Goal: Transaction & Acquisition: Purchase product/service

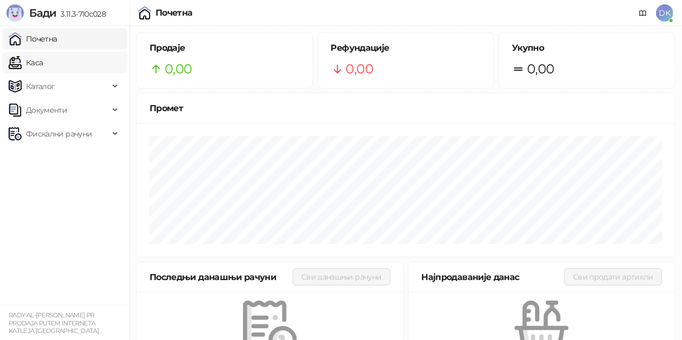
click at [43, 64] on link "Каса" at bounding box center [26, 63] width 34 height 22
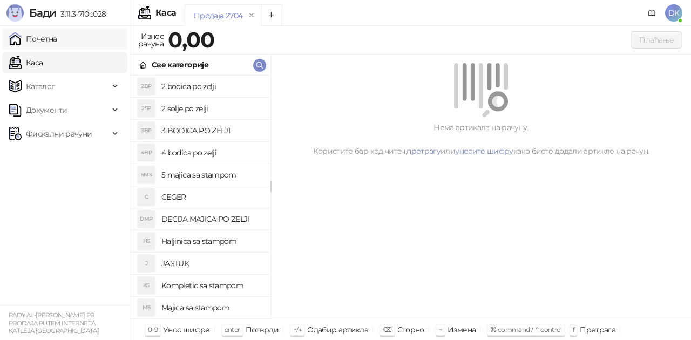
click at [57, 42] on link "Почетна" at bounding box center [33, 39] width 49 height 22
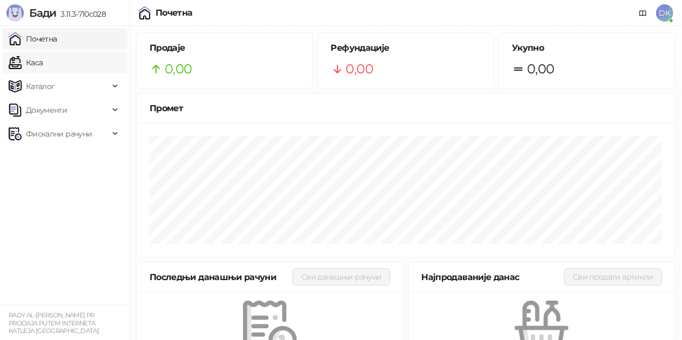
click at [43, 62] on link "Каса" at bounding box center [26, 63] width 34 height 22
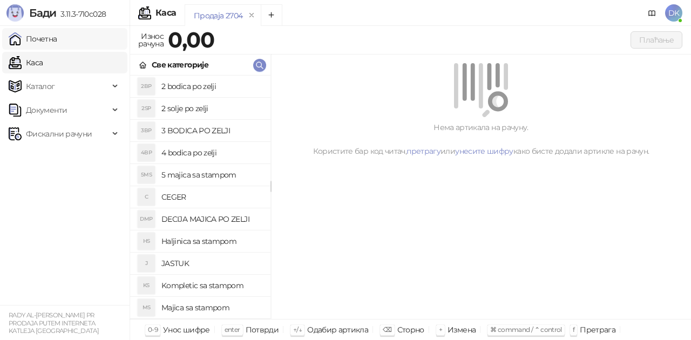
click at [57, 44] on link "Почетна" at bounding box center [33, 39] width 49 height 22
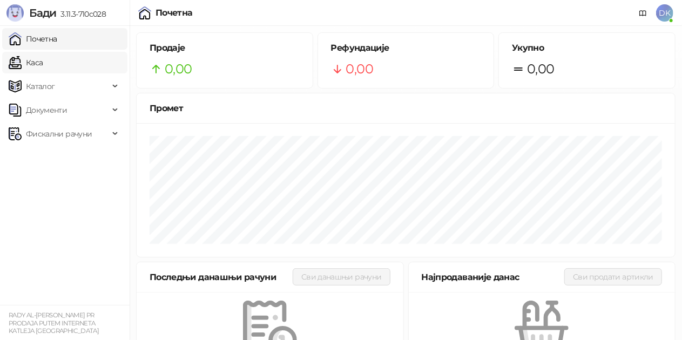
click at [43, 56] on link "Каса" at bounding box center [26, 63] width 34 height 22
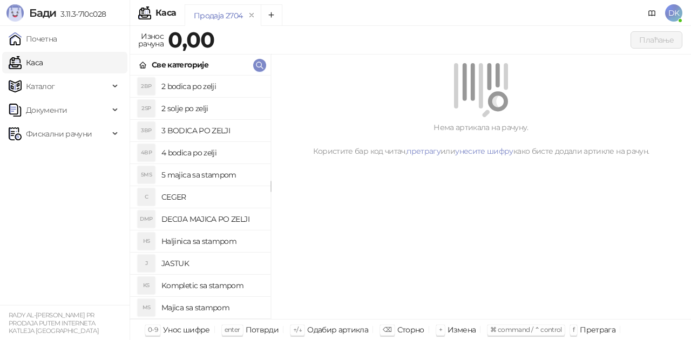
click at [188, 175] on h4 "5 majica sa stampom" at bounding box center [211, 174] width 100 height 17
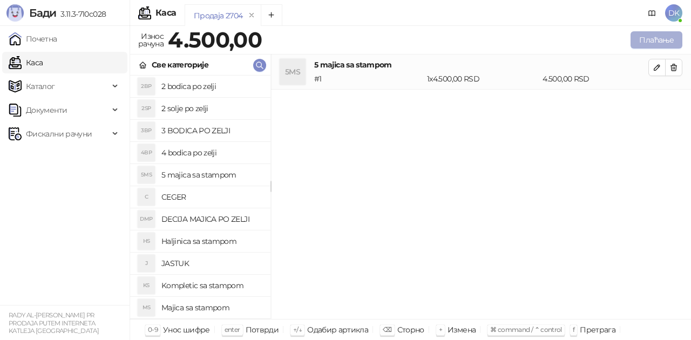
click at [656, 43] on button "Плаћање" at bounding box center [656, 39] width 52 height 17
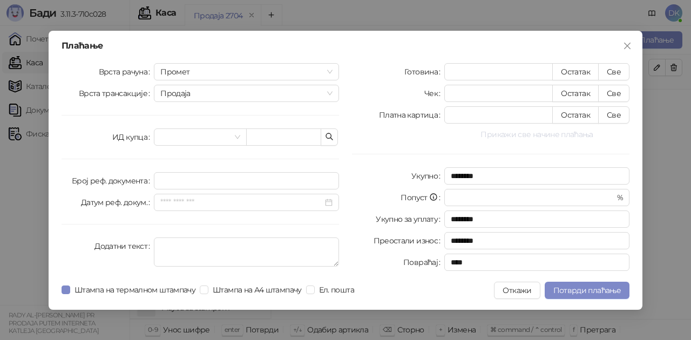
click at [549, 138] on button "Прикажи све начине плаћања" at bounding box center [536, 134] width 185 height 13
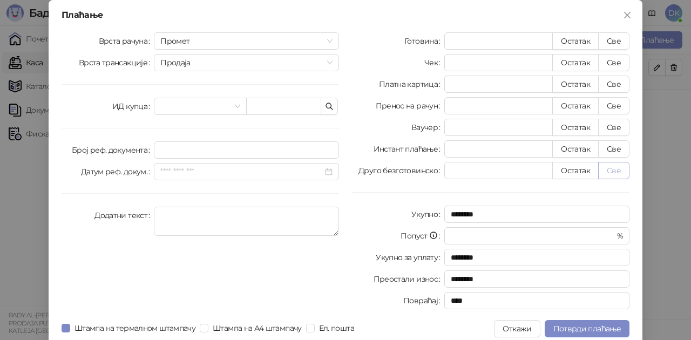
click at [616, 173] on button "Све" at bounding box center [613, 170] width 31 height 17
type input "****"
click at [594, 329] on span "Потврди плаћање" at bounding box center [586, 329] width 67 height 10
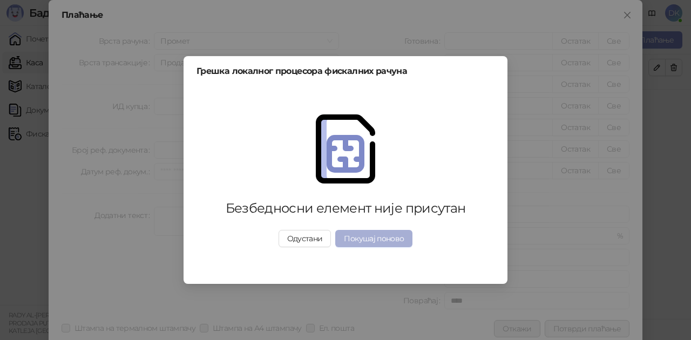
click at [375, 242] on button "Покушај поново" at bounding box center [373, 238] width 77 height 17
click at [322, 246] on button "Одустани" at bounding box center [304, 238] width 53 height 17
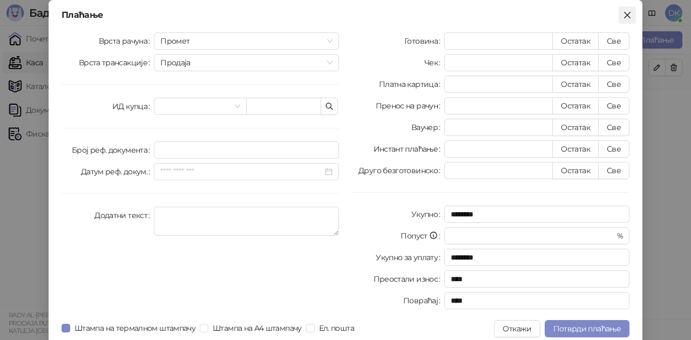
click at [623, 9] on button "Close" at bounding box center [626, 14] width 17 height 17
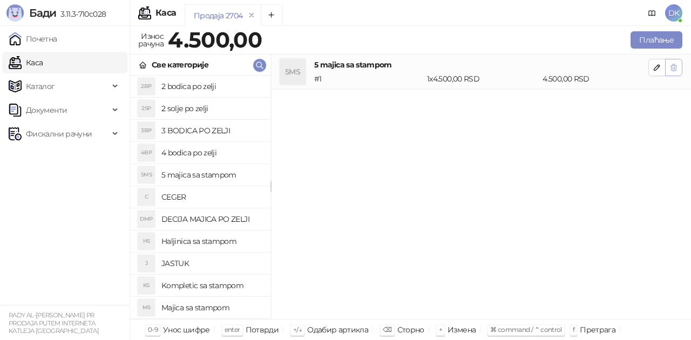
click at [672, 69] on icon "button" at bounding box center [674, 67] width 6 height 6
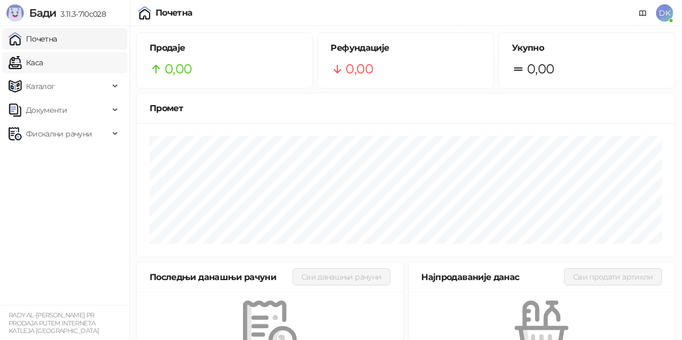
click at [43, 68] on link "Каса" at bounding box center [26, 63] width 34 height 22
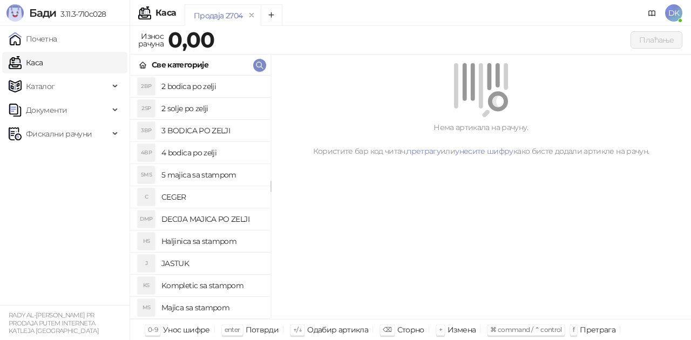
click at [199, 176] on h4 "5 majica sa stampom" at bounding box center [211, 174] width 100 height 17
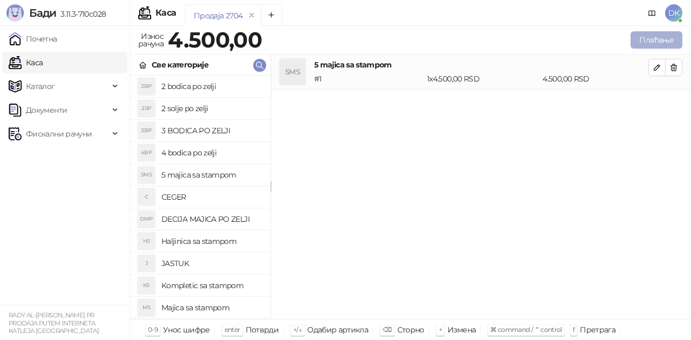
click at [660, 43] on button "Плаћање" at bounding box center [656, 39] width 52 height 17
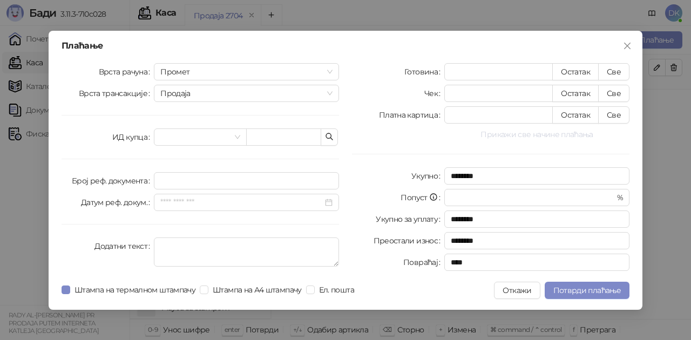
click at [512, 131] on button "Прикажи све начине плаћања" at bounding box center [536, 134] width 185 height 13
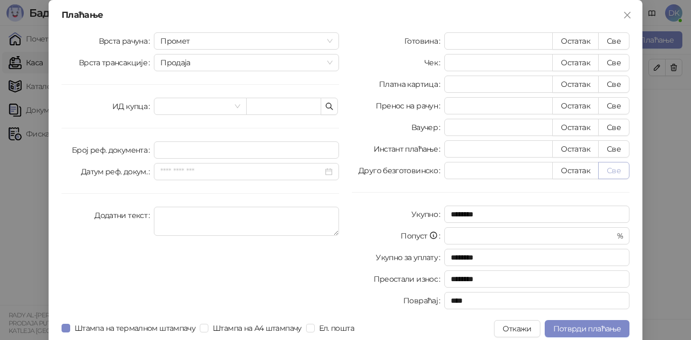
click at [611, 171] on button "Све" at bounding box center [613, 170] width 31 height 17
type input "****"
click at [596, 330] on span "Потврди плаћање" at bounding box center [586, 329] width 67 height 10
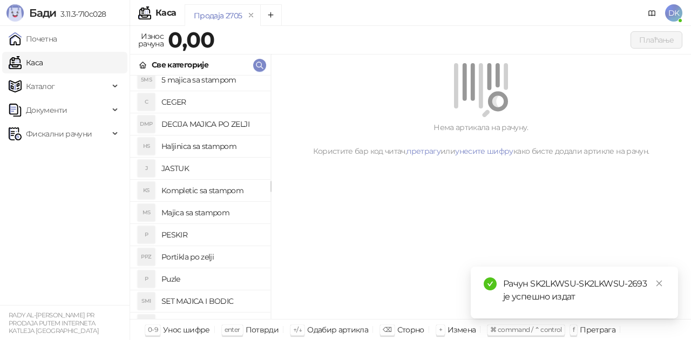
scroll to position [108, 0]
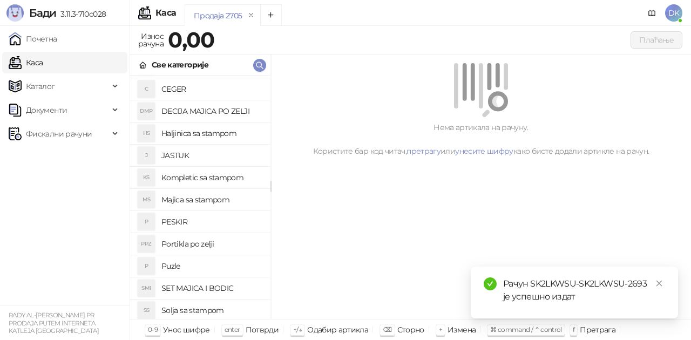
click at [206, 284] on h4 "SET MAJICA I BODIC" at bounding box center [211, 288] width 100 height 17
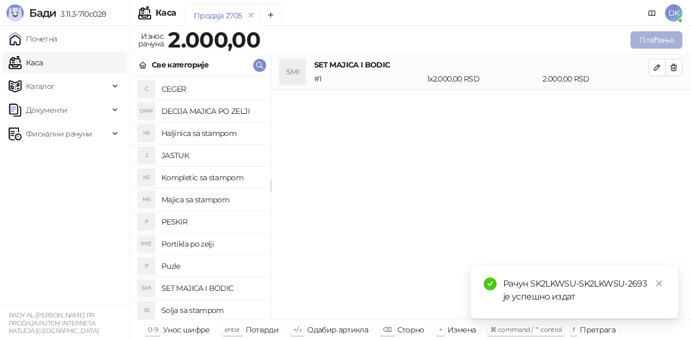
click at [643, 44] on button "Плаћање" at bounding box center [656, 39] width 52 height 17
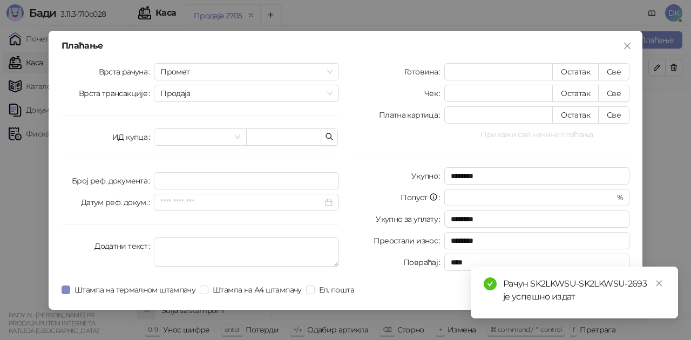
click at [523, 137] on button "Прикажи све начине плаћања" at bounding box center [536, 134] width 185 height 13
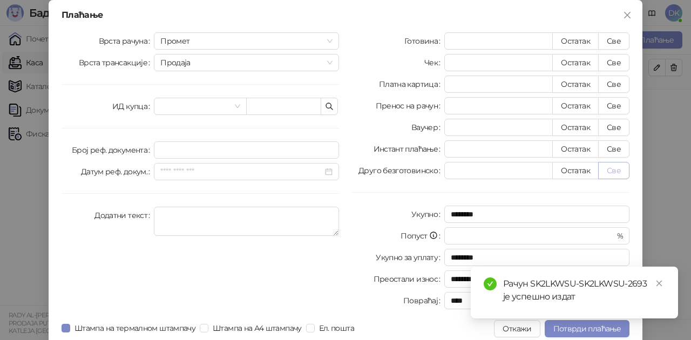
click at [615, 171] on button "Све" at bounding box center [613, 170] width 31 height 17
type input "****"
click at [577, 329] on span "Потврди плаћање" at bounding box center [586, 329] width 67 height 10
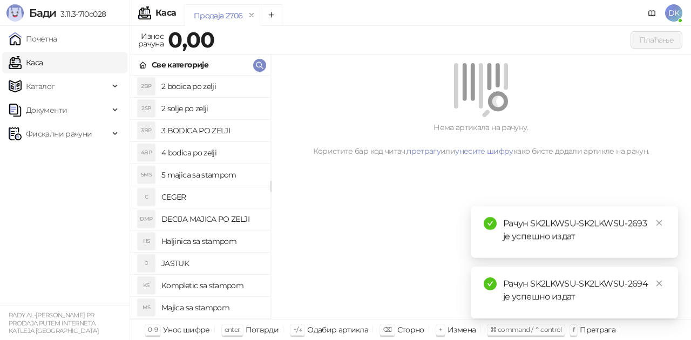
click at [217, 86] on h4 "2 bodica po zelji" at bounding box center [211, 86] width 100 height 17
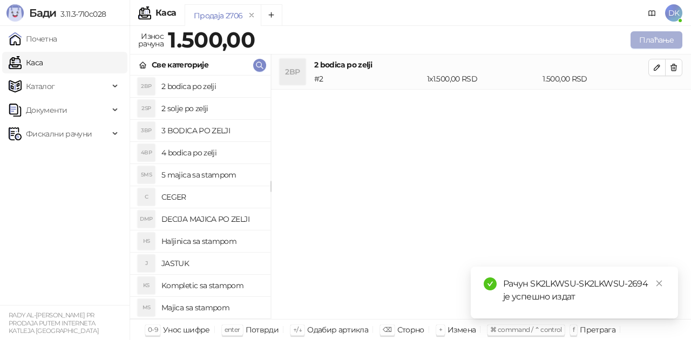
click at [665, 43] on button "Плаћање" at bounding box center [656, 39] width 52 height 17
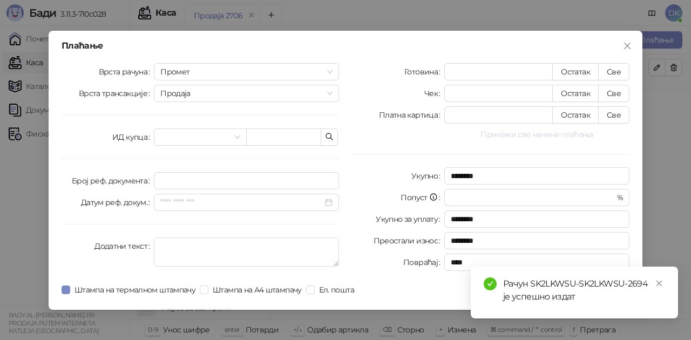
click at [543, 133] on button "Прикажи све начине плаћања" at bounding box center [536, 134] width 185 height 13
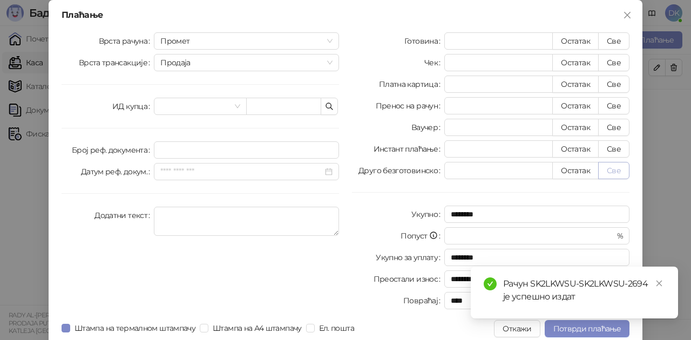
click at [610, 175] on button "Све" at bounding box center [613, 170] width 31 height 17
type input "****"
click at [562, 330] on span "Потврди плаћање" at bounding box center [586, 329] width 67 height 10
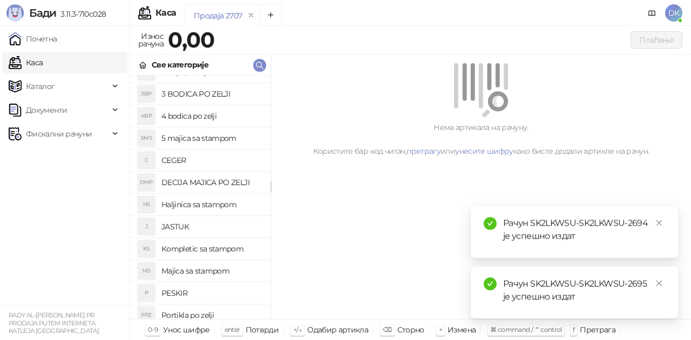
scroll to position [54, 0]
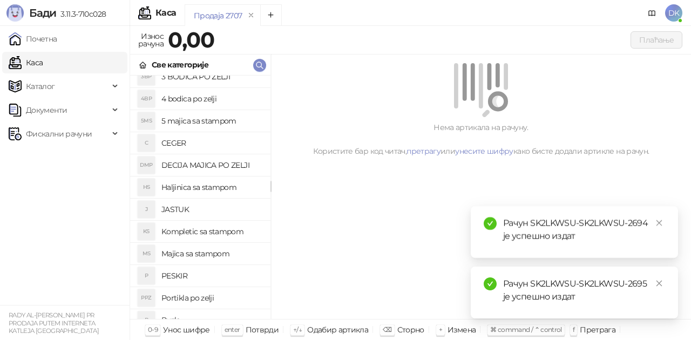
click at [207, 250] on h4 "Majica sa stampom" at bounding box center [211, 253] width 100 height 17
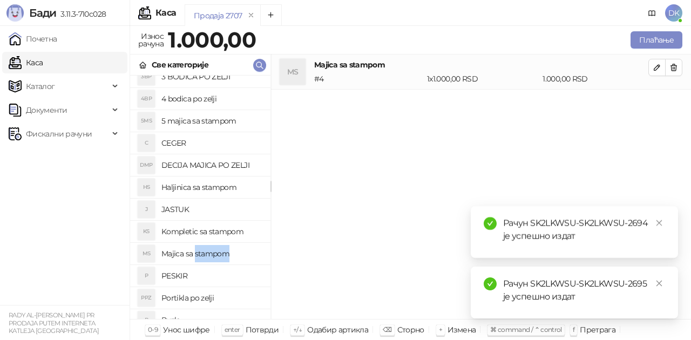
click at [207, 250] on h4 "Majica sa stampom" at bounding box center [211, 253] width 100 height 17
click at [654, 64] on icon "button" at bounding box center [656, 67] width 9 height 9
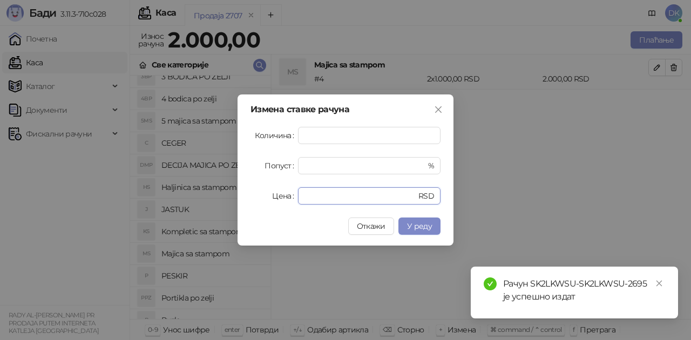
drag, startPoint x: 330, startPoint y: 198, endPoint x: 279, endPoint y: 196, distance: 50.7
click at [279, 196] on div "Цена **** RSD" at bounding box center [345, 195] width 190 height 17
type input "****"
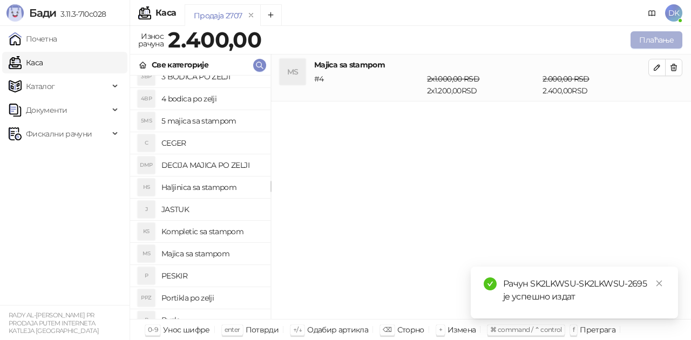
click at [645, 39] on button "Плаћање" at bounding box center [656, 39] width 52 height 17
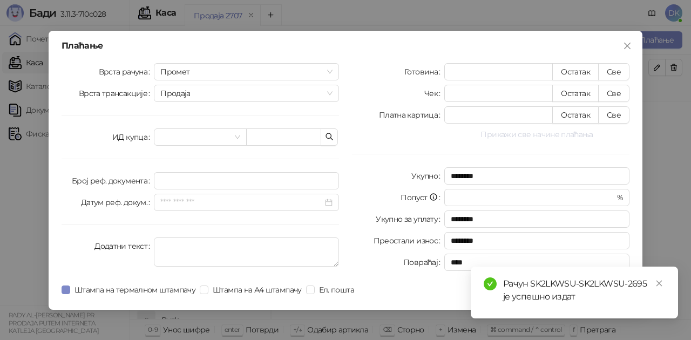
click at [513, 132] on button "Прикажи све начине плаћања" at bounding box center [536, 134] width 185 height 13
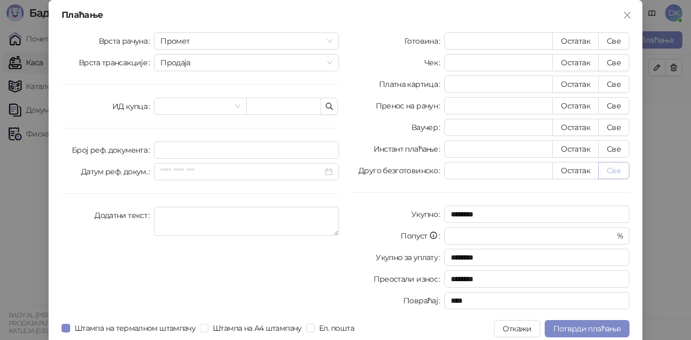
click at [611, 172] on button "Све" at bounding box center [613, 170] width 31 height 17
type input "****"
click at [580, 327] on span "Потврди плаћање" at bounding box center [586, 329] width 67 height 10
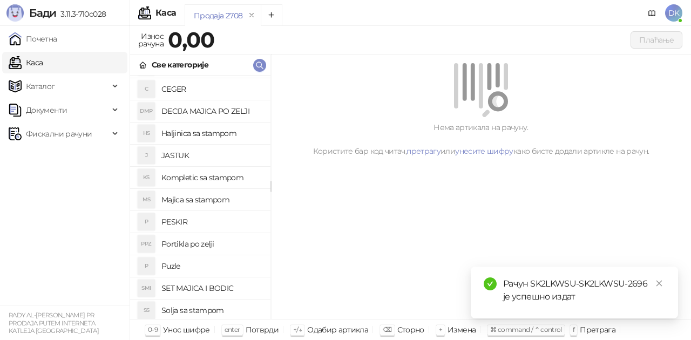
scroll to position [162, 0]
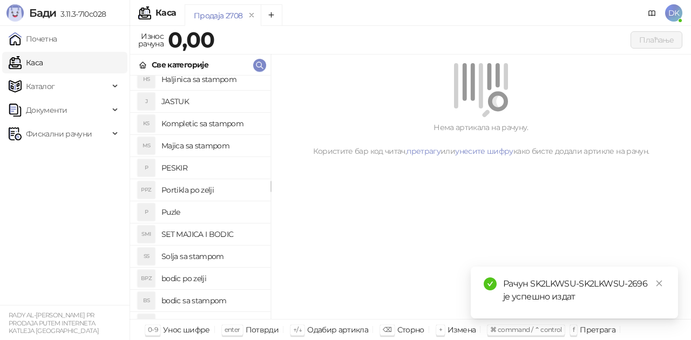
click at [203, 239] on h4 "SET MAJICA I BODIC" at bounding box center [211, 234] width 100 height 17
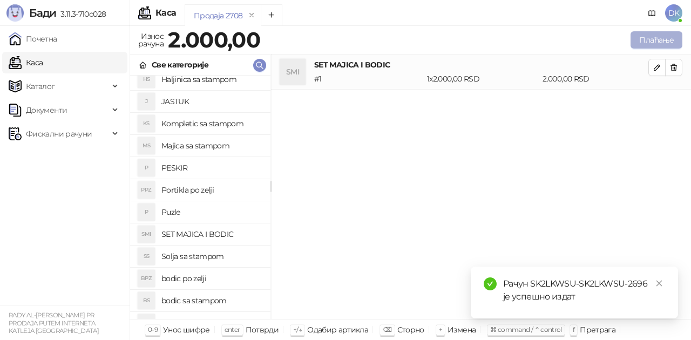
click at [654, 42] on button "Плаћање" at bounding box center [656, 39] width 52 height 17
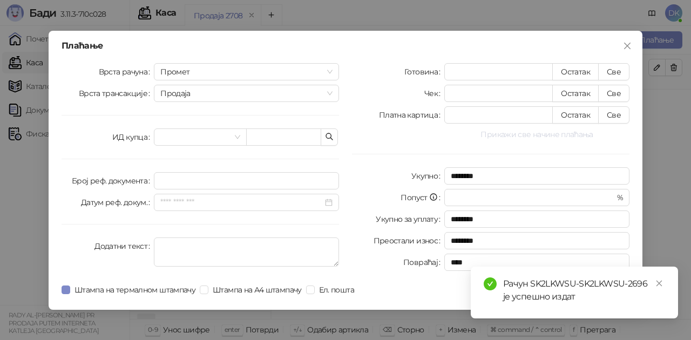
click at [515, 136] on button "Прикажи све начине плаћања" at bounding box center [536, 134] width 185 height 13
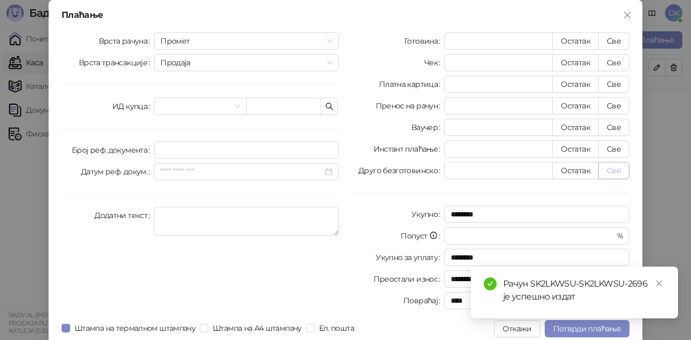
click at [605, 171] on button "Све" at bounding box center [613, 170] width 31 height 17
type input "****"
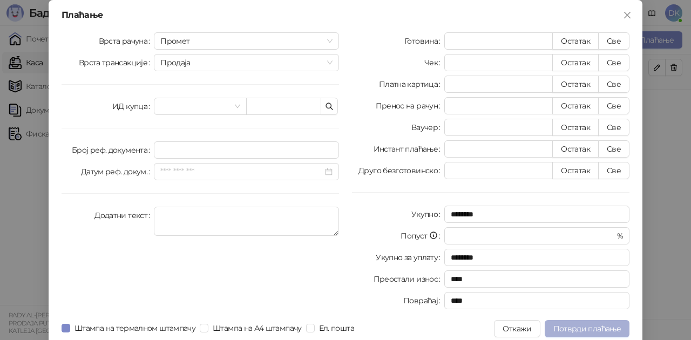
click at [567, 332] on span "Потврди плаћање" at bounding box center [586, 329] width 67 height 10
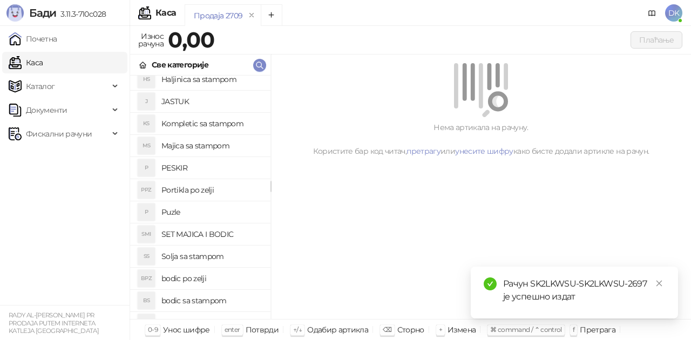
click at [189, 281] on h4 "bodic po zelji" at bounding box center [211, 278] width 100 height 17
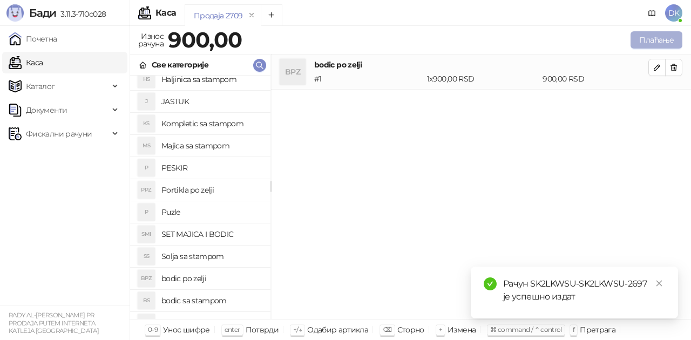
click at [648, 40] on button "Плаћање" at bounding box center [656, 39] width 52 height 17
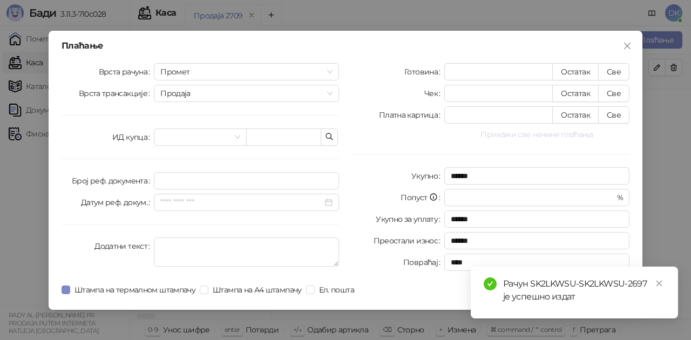
click at [550, 139] on button "Прикажи све начине плаћања" at bounding box center [536, 134] width 185 height 13
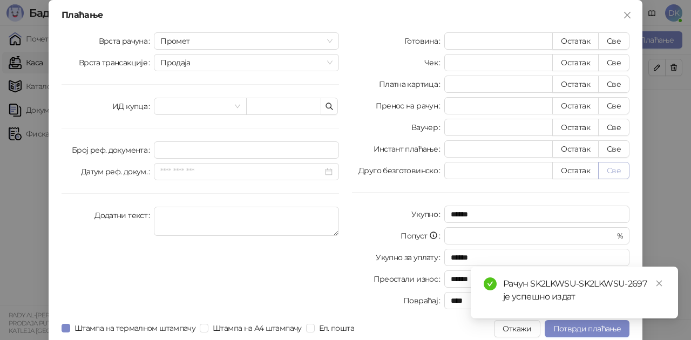
click at [606, 171] on button "Све" at bounding box center [613, 170] width 31 height 17
type input "***"
type input "****"
click at [577, 327] on span "Потврди плаћање" at bounding box center [586, 329] width 67 height 10
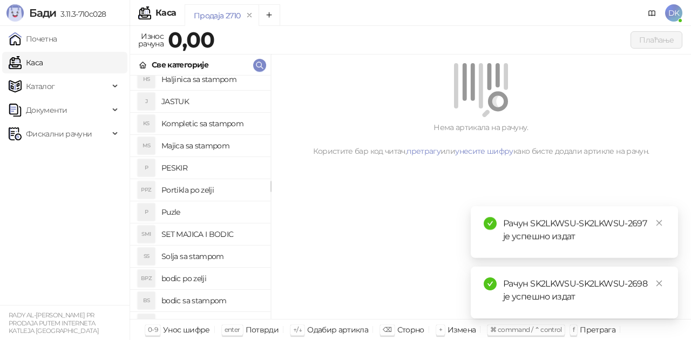
click at [190, 278] on h4 "bodic po zelji" at bounding box center [211, 278] width 100 height 17
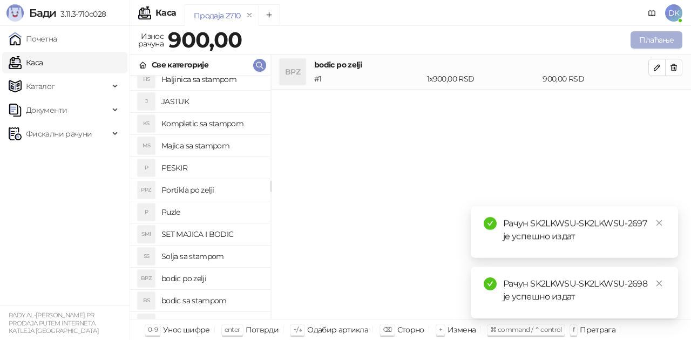
click at [656, 39] on button "Плаћање" at bounding box center [656, 39] width 52 height 17
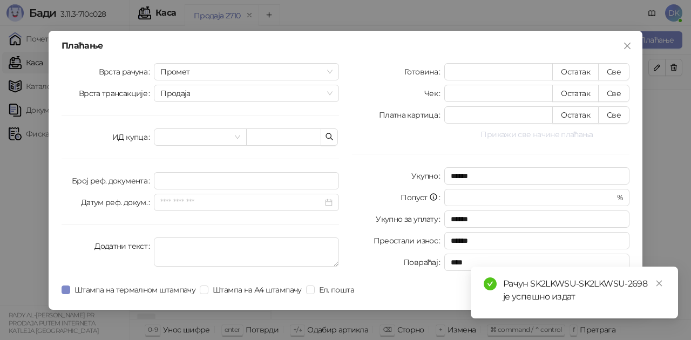
click at [546, 128] on button "Прикажи све начине плаћања" at bounding box center [536, 134] width 185 height 13
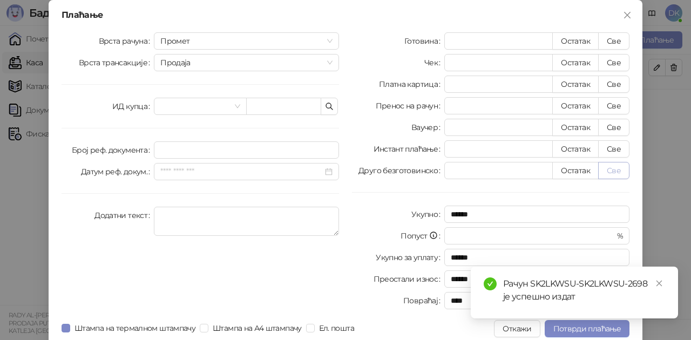
click at [614, 166] on button "Све" at bounding box center [613, 170] width 31 height 17
type input "***"
type input "****"
click at [570, 333] on button "Потврди плаћање" at bounding box center [587, 328] width 85 height 17
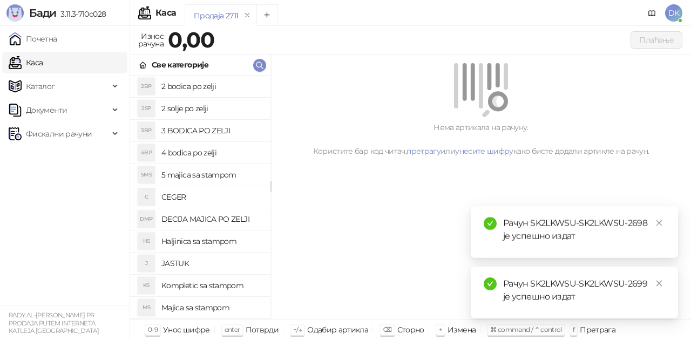
click at [193, 171] on h4 "5 majica sa stampom" at bounding box center [211, 174] width 100 height 17
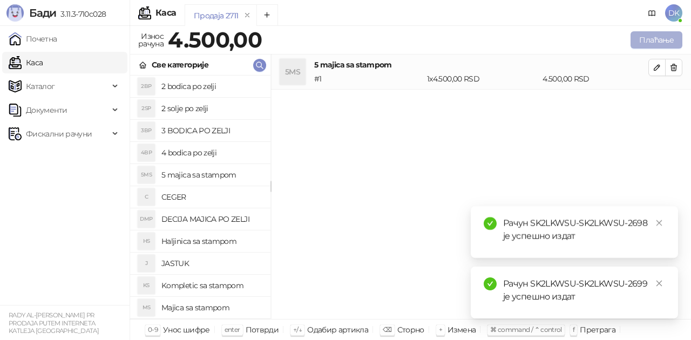
click at [648, 41] on button "Плаћање" at bounding box center [656, 39] width 52 height 17
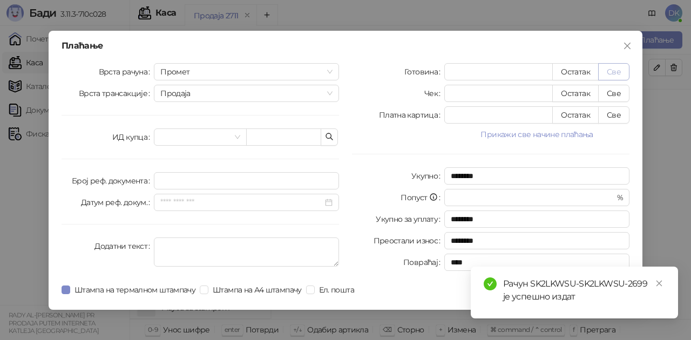
click at [621, 74] on button "Све" at bounding box center [613, 71] width 31 height 17
type input "****"
click at [657, 280] on icon "close" at bounding box center [659, 284] width 8 height 8
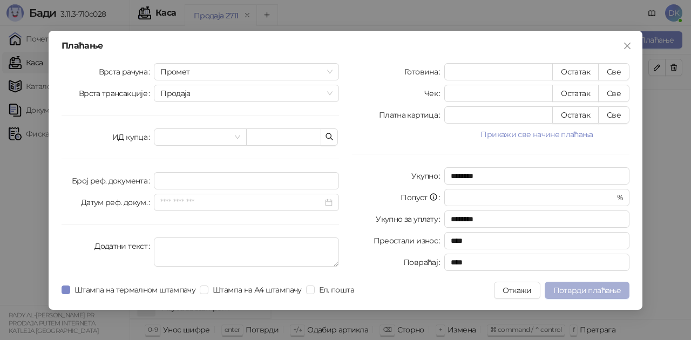
click at [613, 289] on span "Потврди плаћање" at bounding box center [586, 291] width 67 height 10
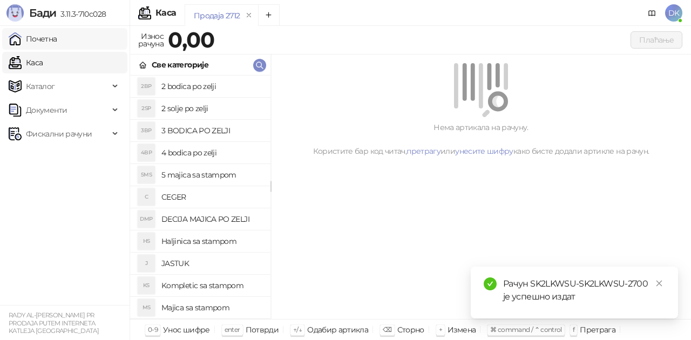
click at [57, 44] on link "Почетна" at bounding box center [33, 39] width 49 height 22
